Goal: Transaction & Acquisition: Obtain resource

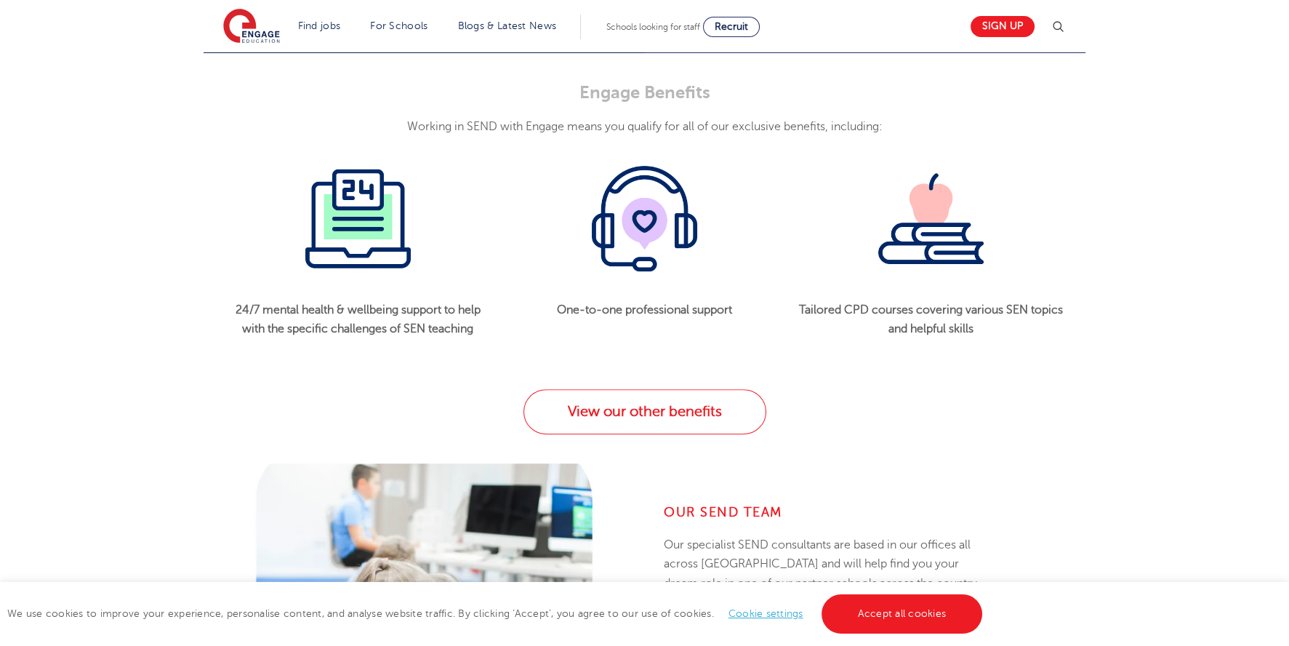
scroll to position [1672, 0]
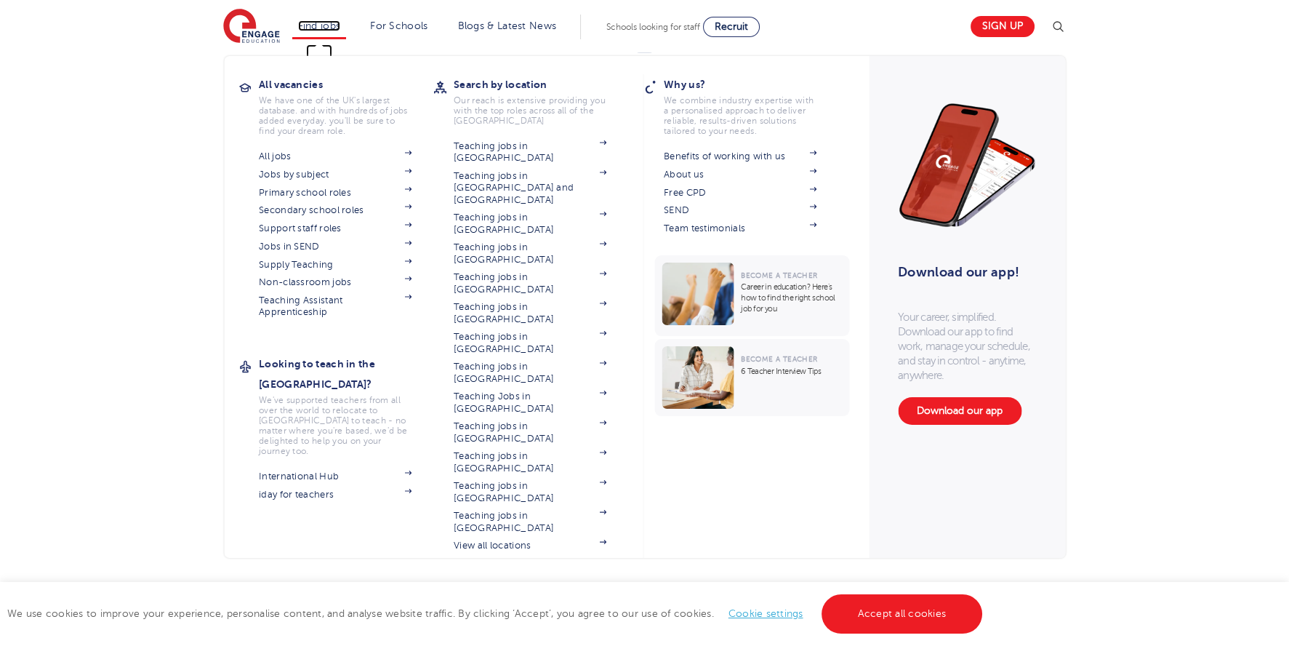
click at [340, 24] on link "Find jobs" at bounding box center [319, 25] width 43 height 11
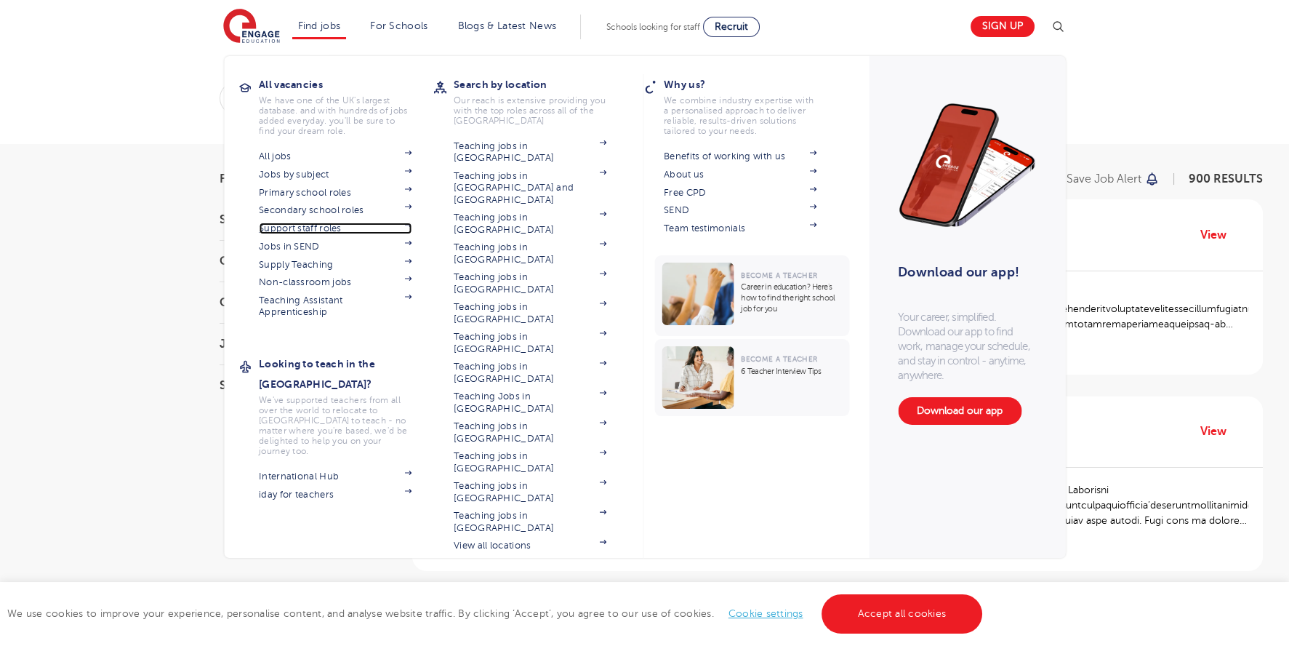
click at [294, 228] on link "Support staff roles" at bounding box center [335, 229] width 153 height 12
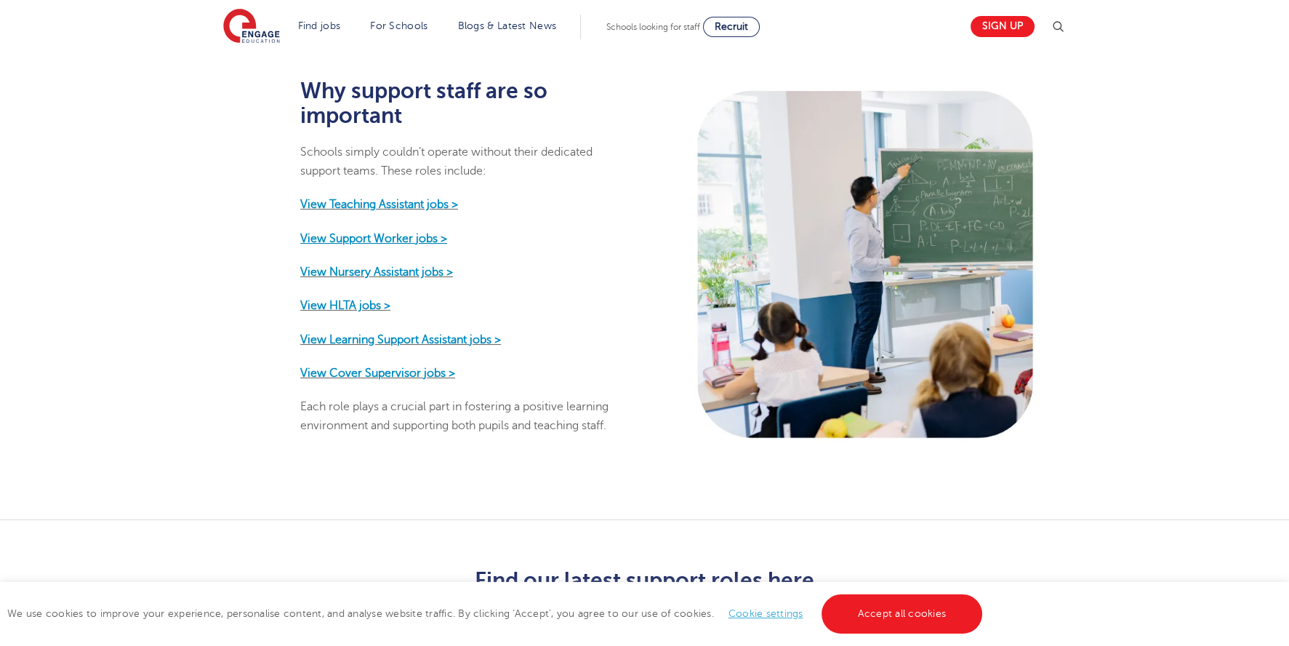
scroll to position [726, 0]
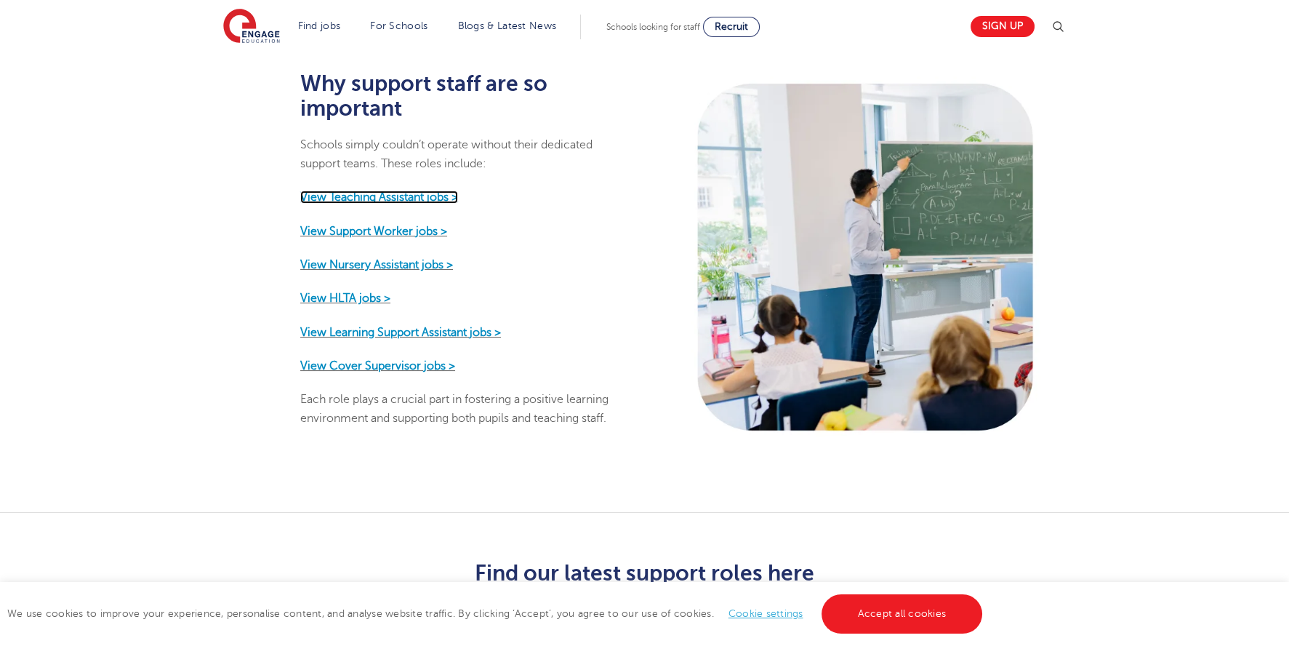
click at [388, 191] on strong "View Teaching Assistant jobs >" at bounding box center [379, 197] width 158 height 13
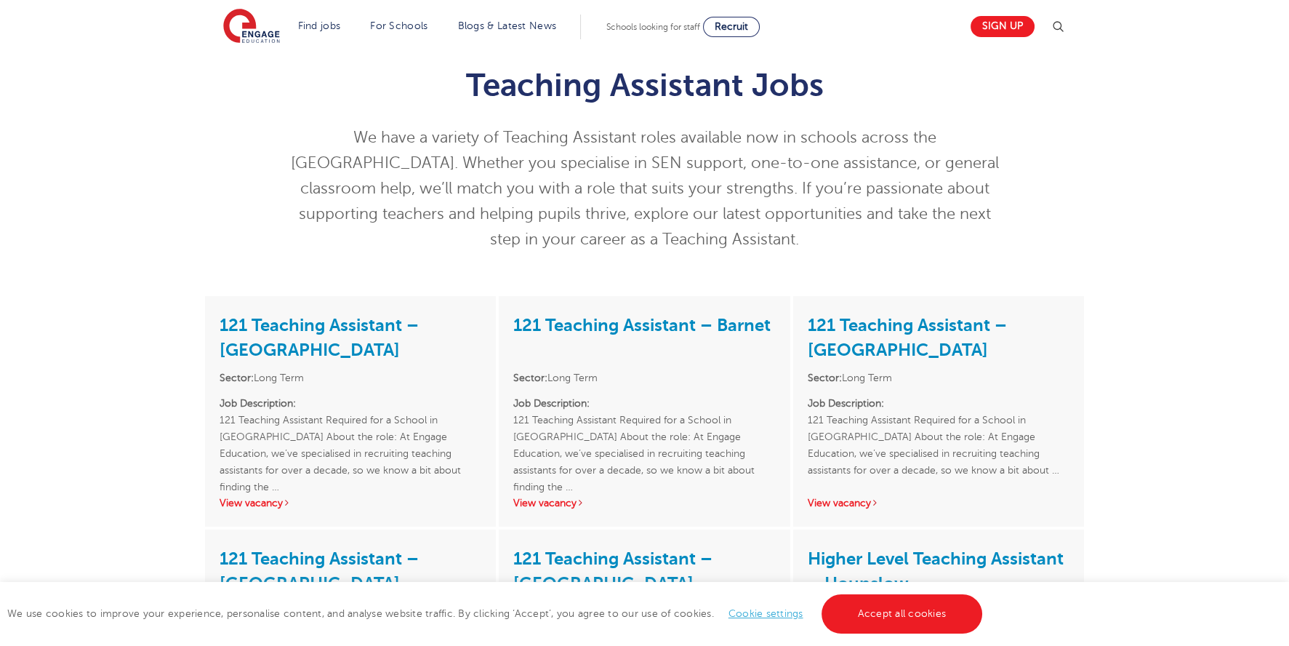
scroll to position [218, 0]
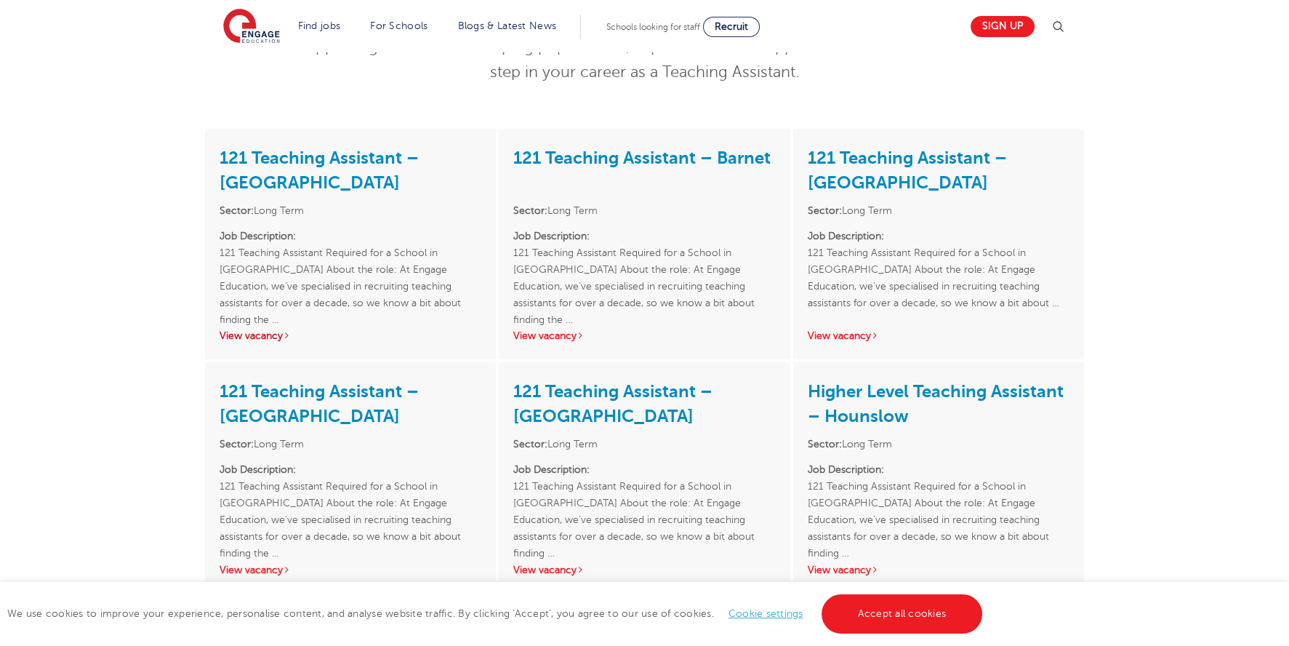
click at [260, 337] on link "View vacancy" at bounding box center [255, 335] width 71 height 11
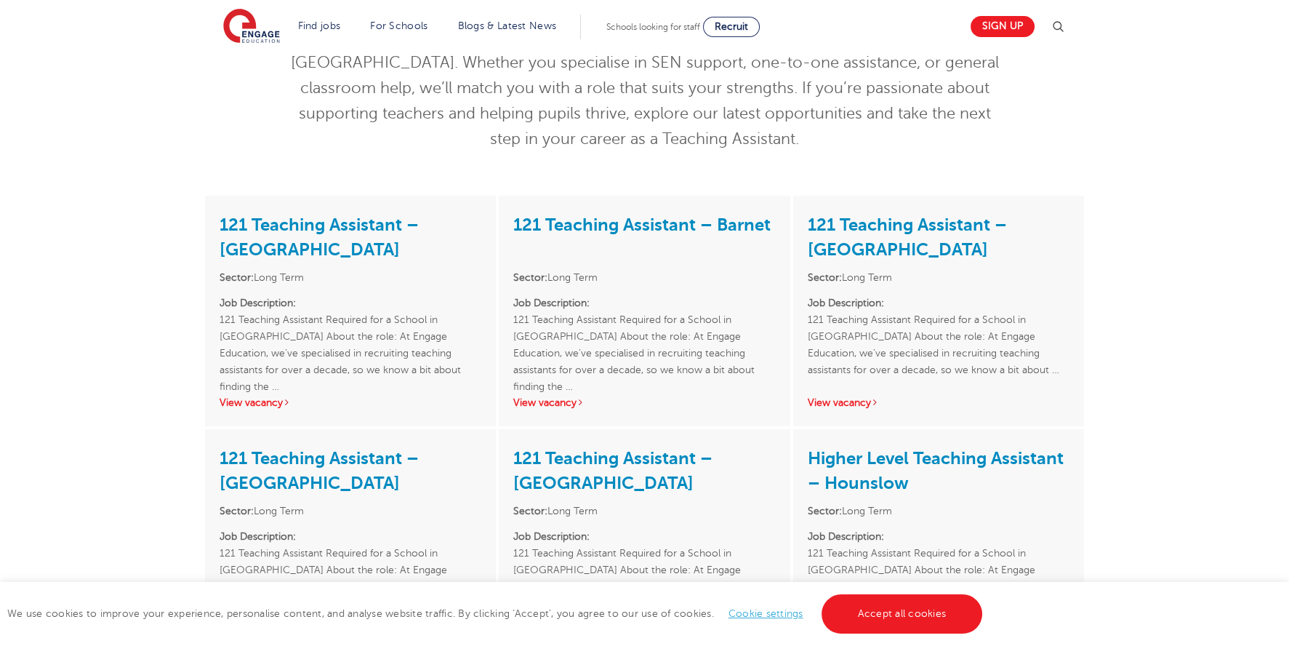
scroll to position [0, 0]
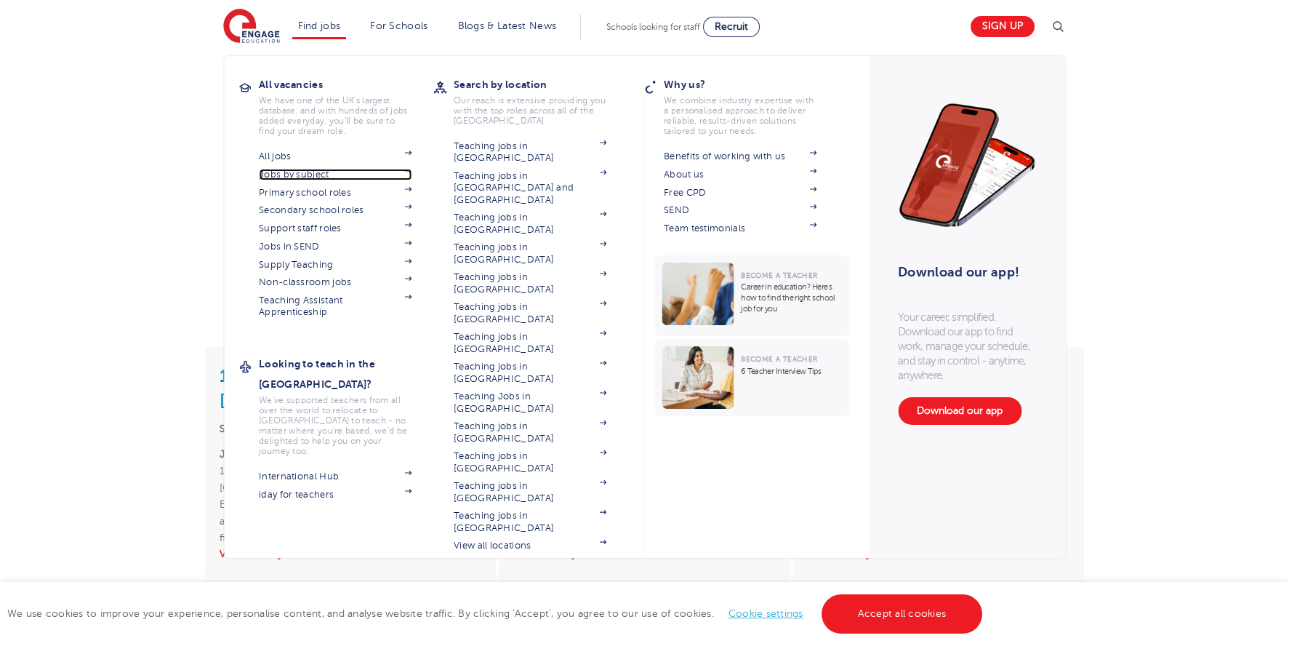
click at [314, 177] on link "Jobs by subject" at bounding box center [335, 175] width 153 height 12
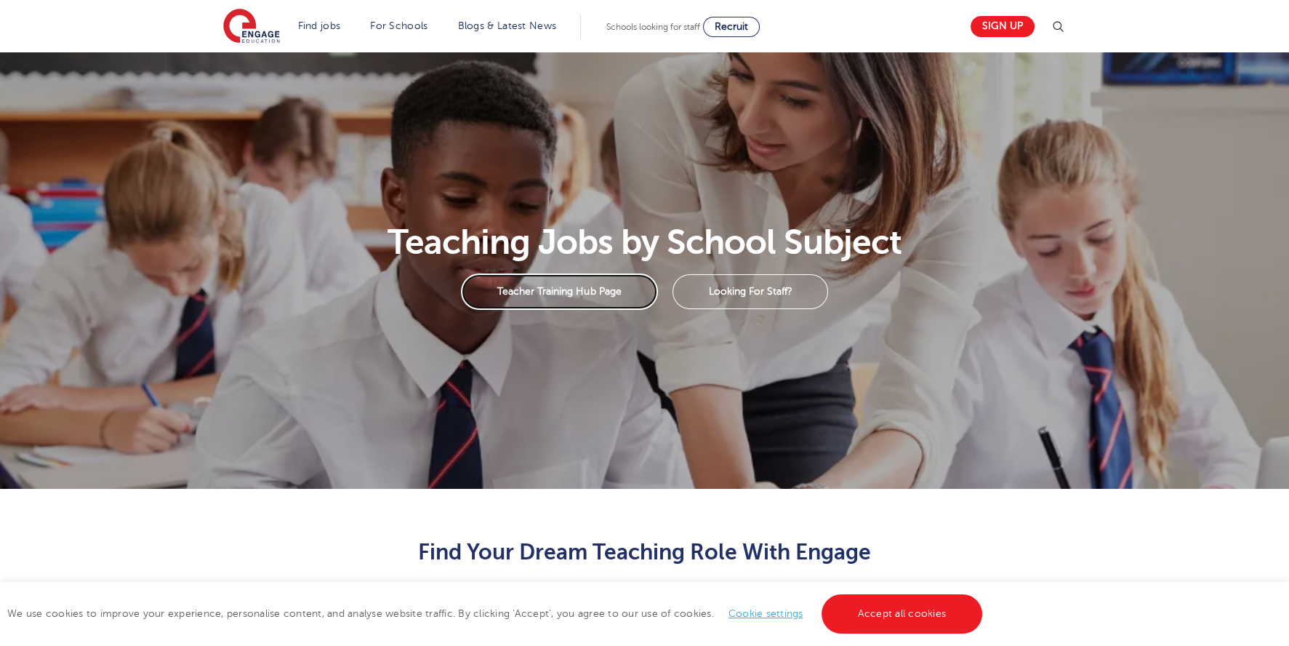
click at [643, 290] on link "Teacher Training Hub Page" at bounding box center [559, 291] width 197 height 36
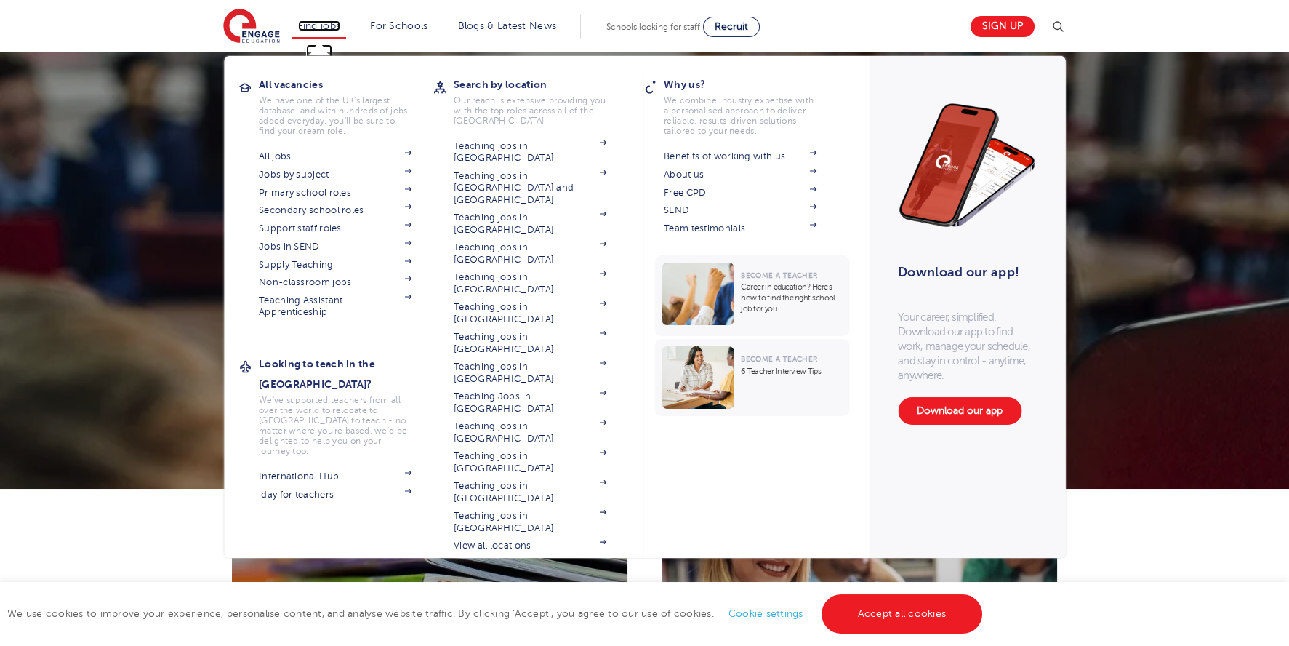
click at [319, 20] on link "Find jobs" at bounding box center [319, 25] width 43 height 11
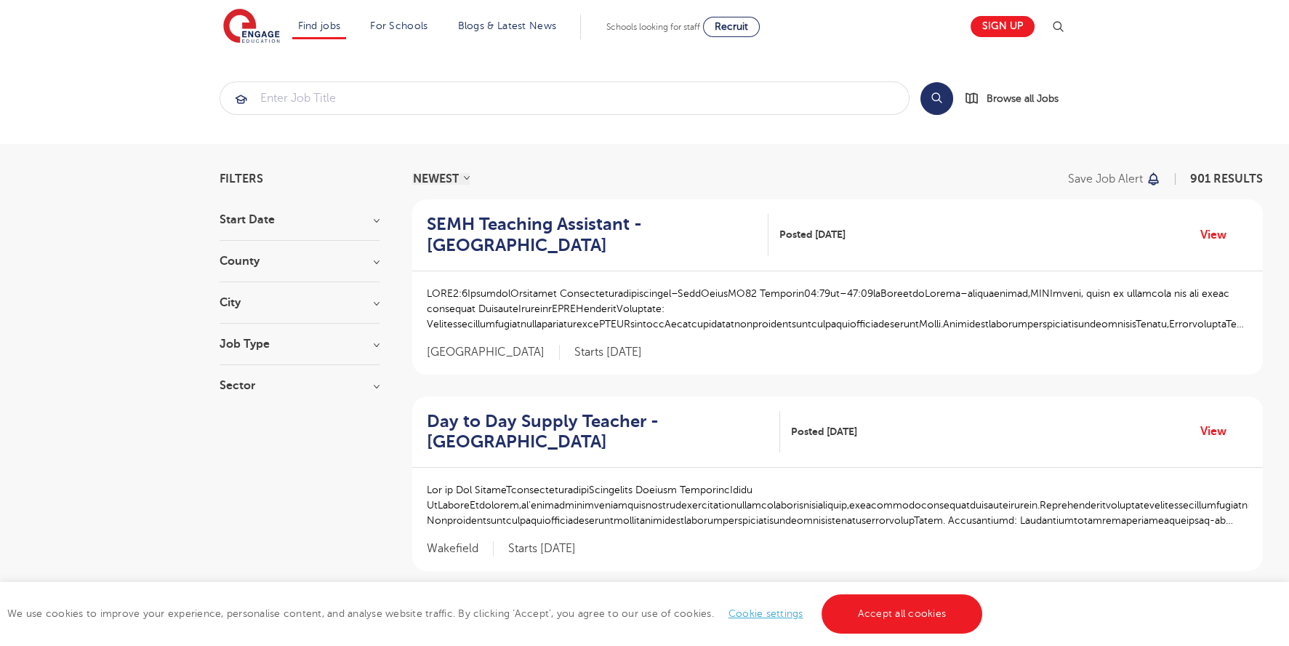
click at [267, 340] on h3 "Job Type" at bounding box center [300, 344] width 160 height 12
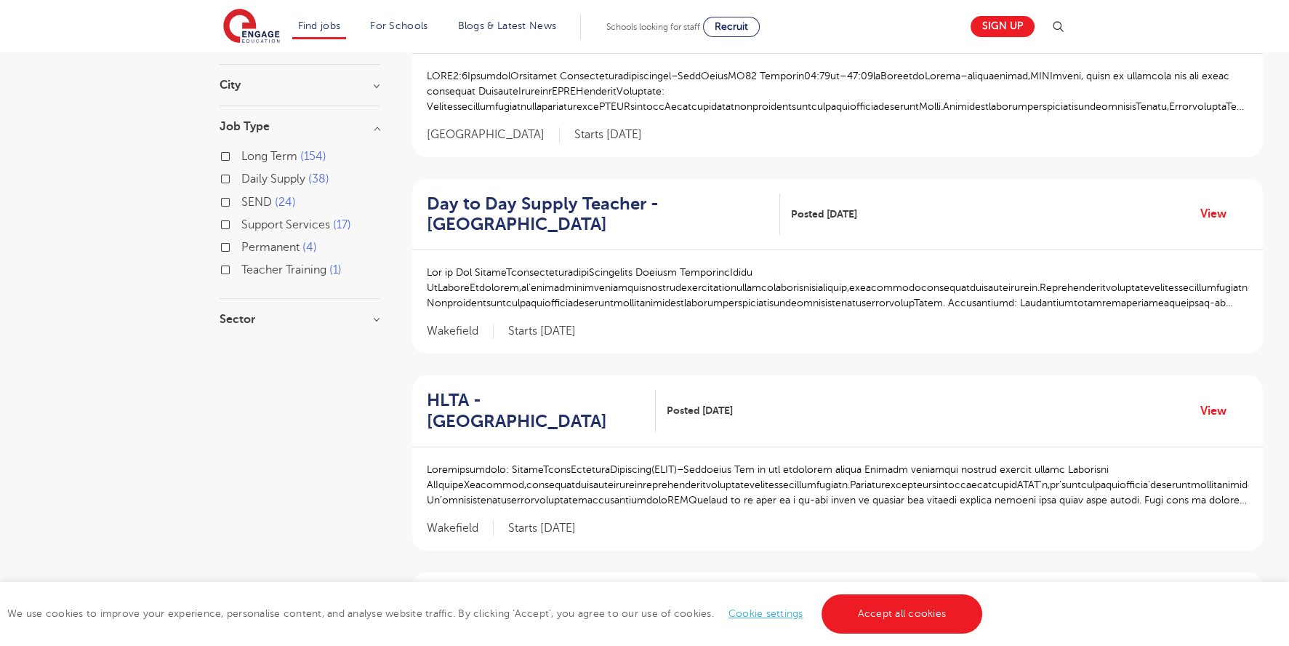
scroll to position [218, 0]
click at [292, 313] on h3 "Sector" at bounding box center [300, 319] width 160 height 12
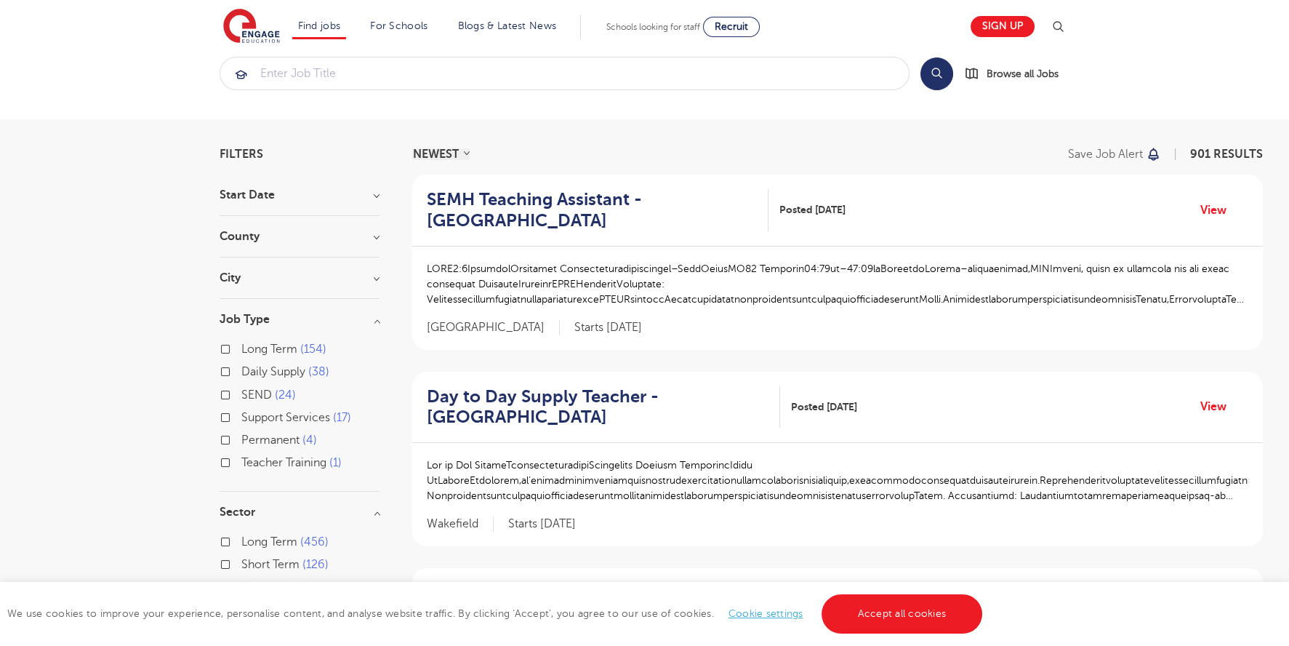
scroll to position [0, 0]
